Goal: Task Accomplishment & Management: Manage account settings

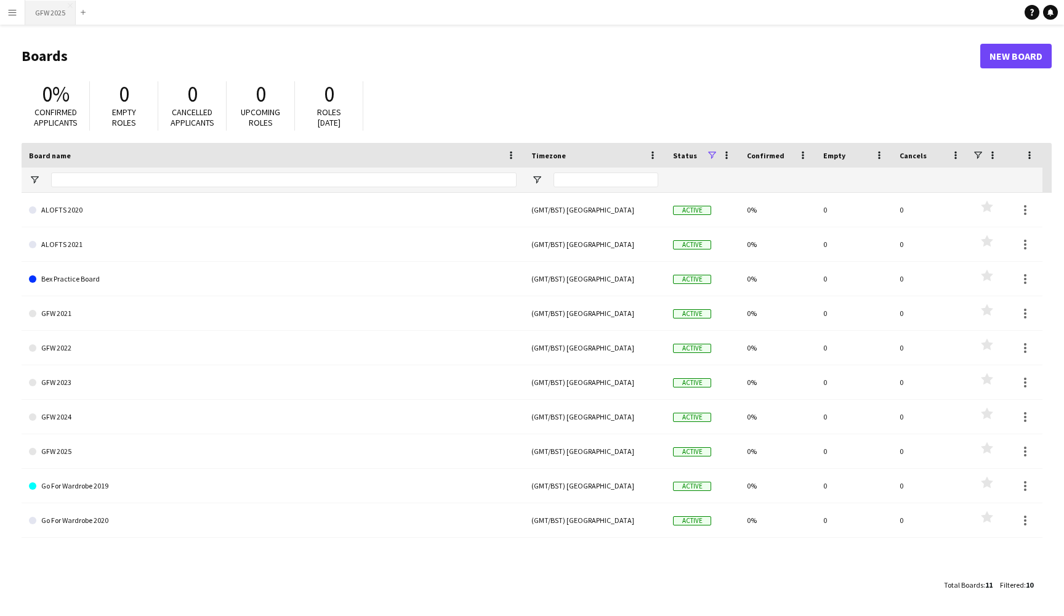
click at [50, 15] on button "GFW 2025 Close" at bounding box center [50, 13] width 50 height 24
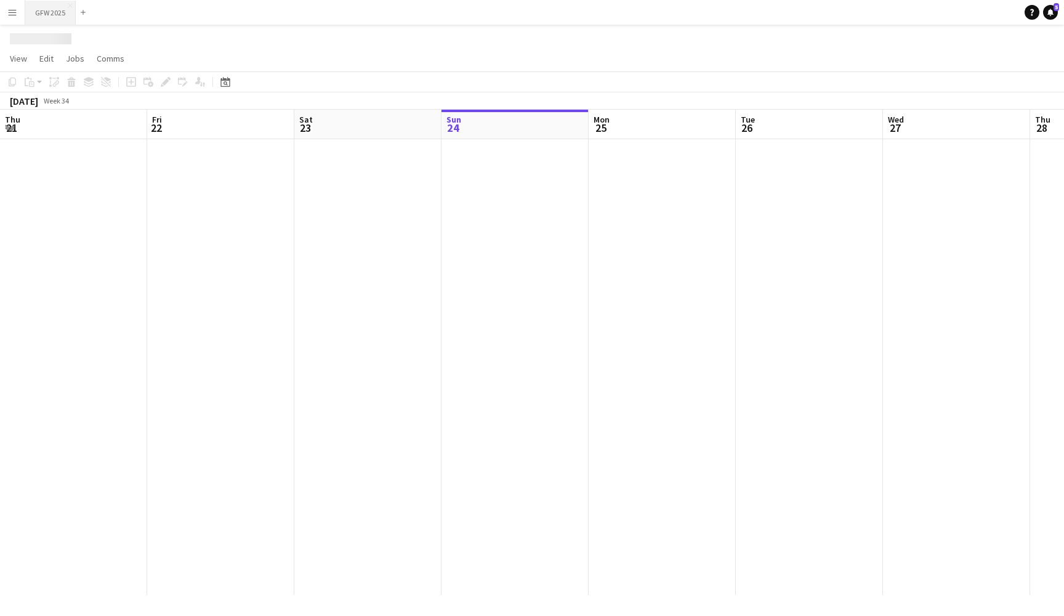
scroll to position [0, 294]
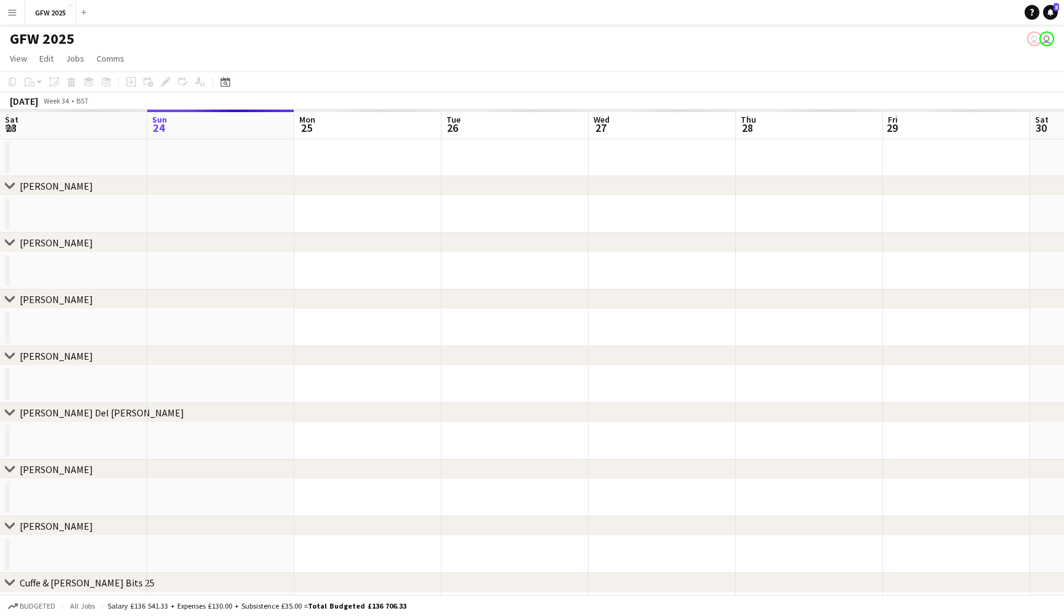
click at [7, 15] on button "Menu" at bounding box center [12, 12] width 25 height 25
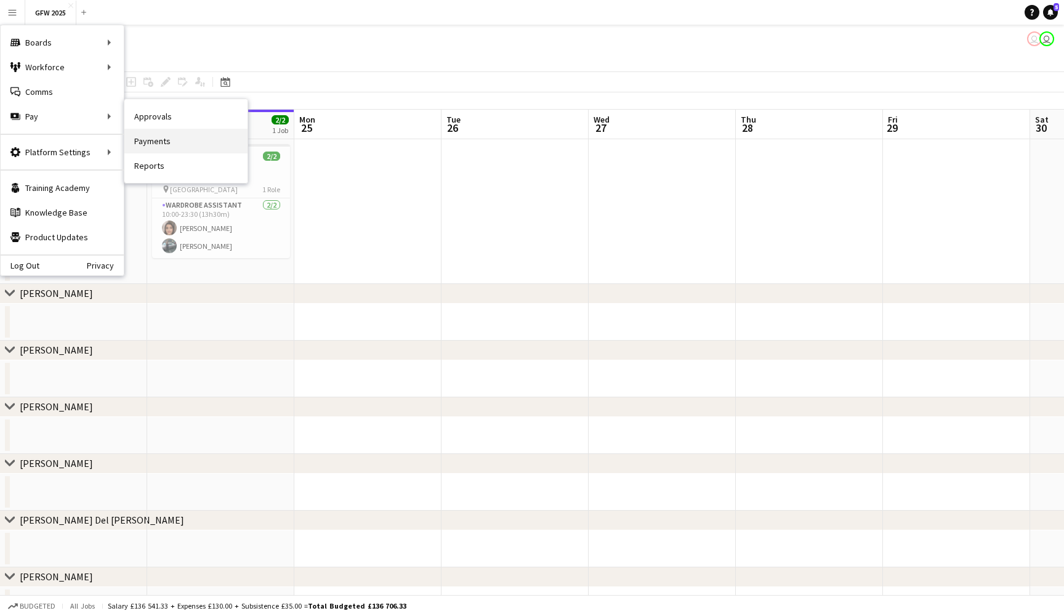
click at [163, 130] on link "Payments" at bounding box center [185, 141] width 123 height 25
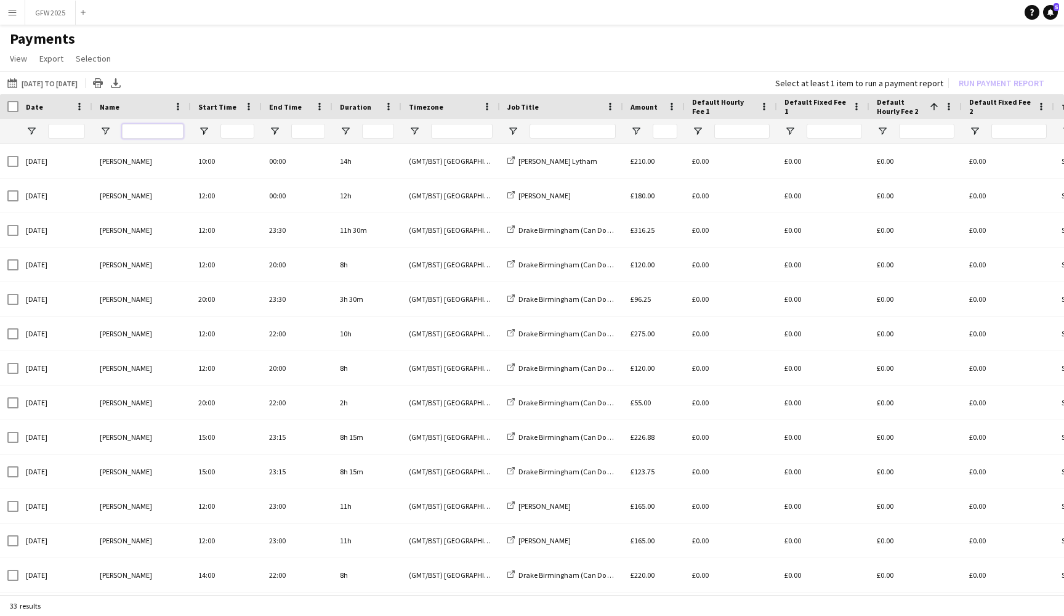
click at [141, 134] on input "Name Filter Input" at bounding box center [153, 131] width 62 height 15
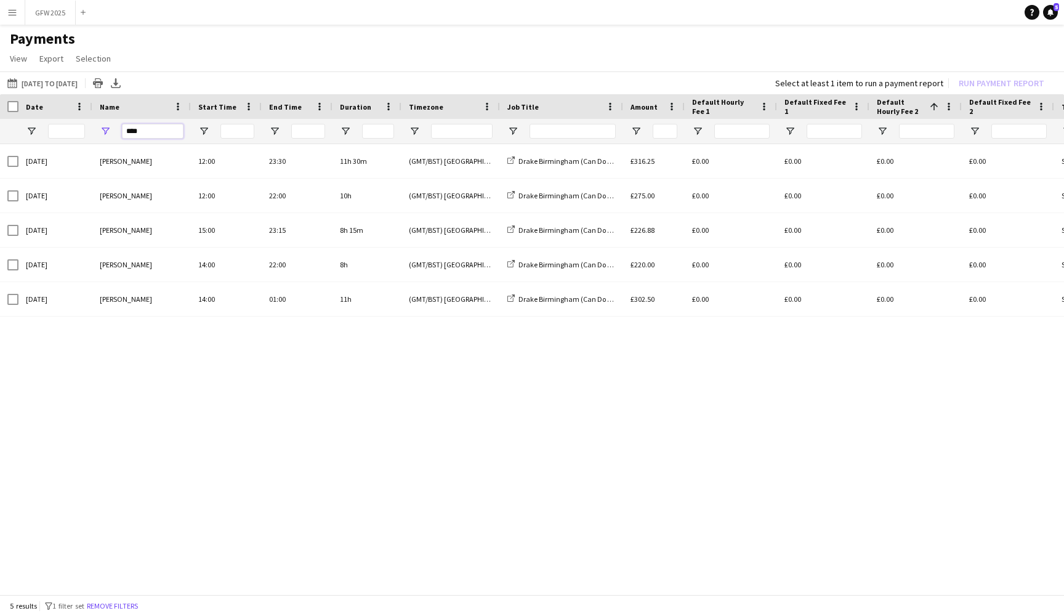
type input "****"
click at [129, 416] on div "[DATE] [PERSON_NAME] 12:00 23:30 11h 30m (GMT/BST) [GEOGRAPHIC_DATA] Drake Birm…" at bounding box center [532, 370] width 1064 height 452
